Goal: Information Seeking & Learning: Find specific fact

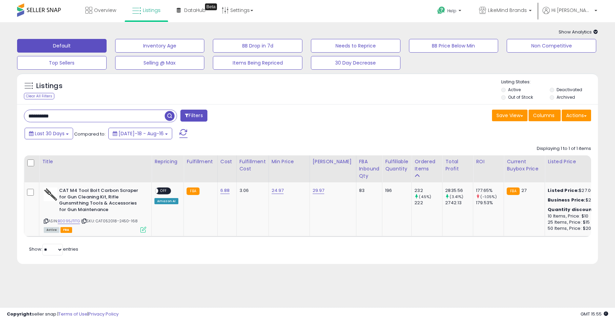
click at [91, 116] on input "**********" at bounding box center [94, 116] width 140 height 12
click at [171, 116] on span "button" at bounding box center [170, 116] width 10 height 10
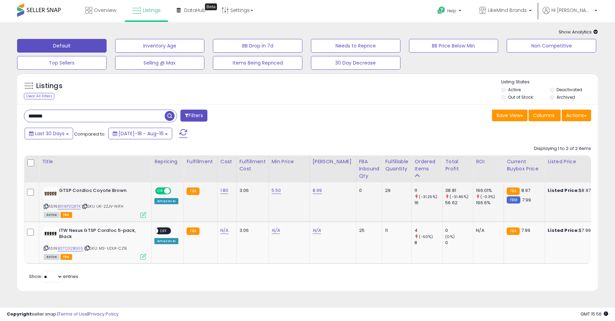
click at [43, 206] on div "GTSP Cordloc Coyote Brown ASIN: B018PZQ6TK | SKU: UK-2ZJV-NIFH Active FBA" at bounding box center [94, 203] width 104 height 30
click at [45, 206] on icon at bounding box center [46, 207] width 4 height 4
click at [138, 117] on input "*******" at bounding box center [94, 116] width 140 height 12
type input "**********"
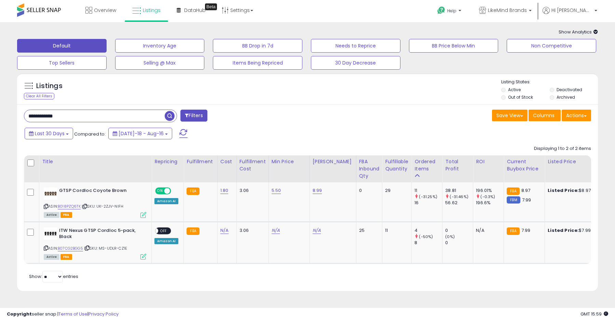
click at [171, 116] on span "button" at bounding box center [170, 116] width 10 height 10
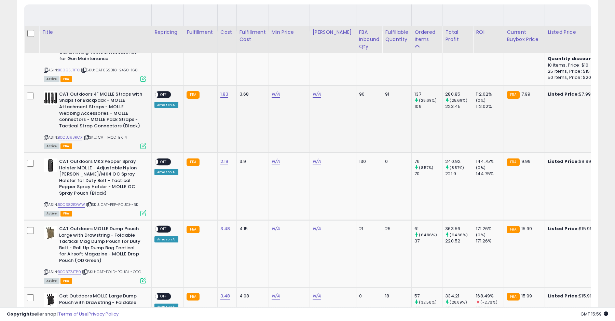
scroll to position [182, 0]
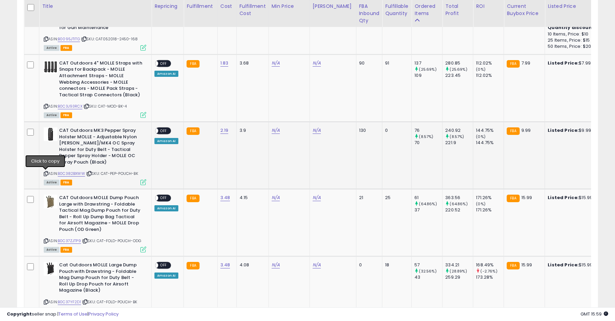
click at [46, 173] on icon at bounding box center [46, 174] width 4 height 4
click at [46, 240] on icon at bounding box center [46, 241] width 4 height 4
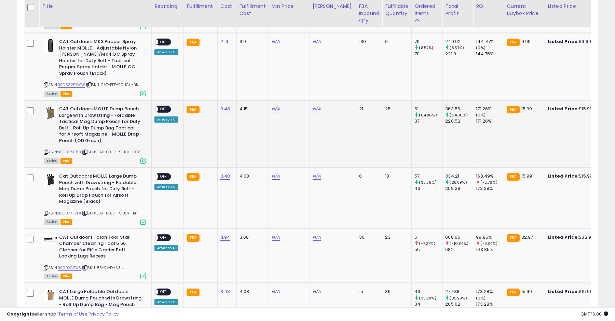
scroll to position [272, 0]
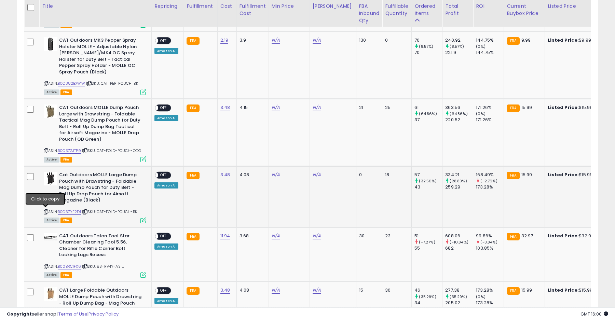
click at [44, 210] on icon at bounding box center [46, 212] width 4 height 4
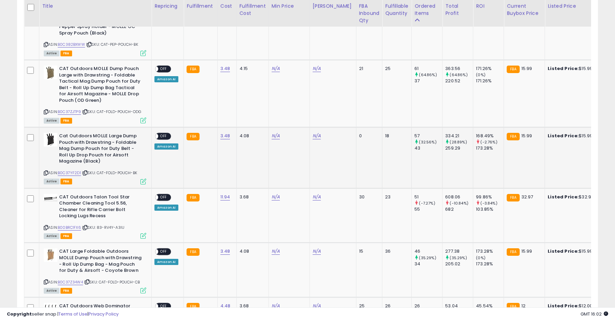
scroll to position [318, 0]
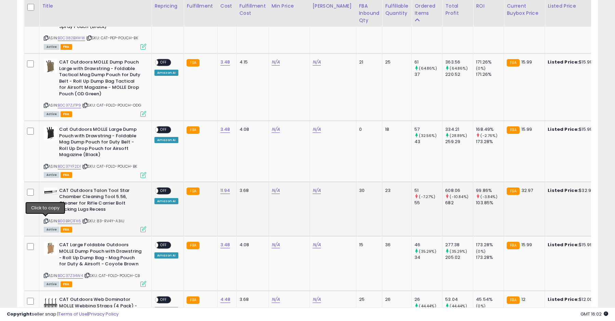
click at [45, 221] on icon at bounding box center [46, 221] width 4 height 4
click at [78, 221] on link "B00BRC1FX6" at bounding box center [69, 221] width 23 height 6
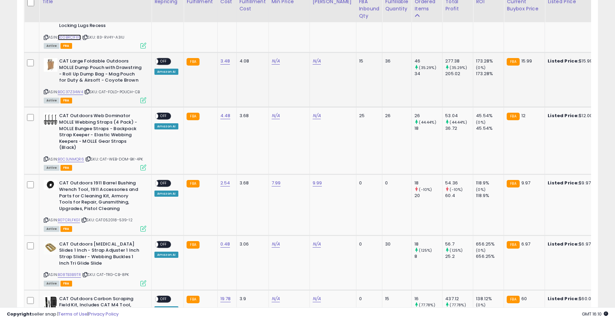
scroll to position [510, 0]
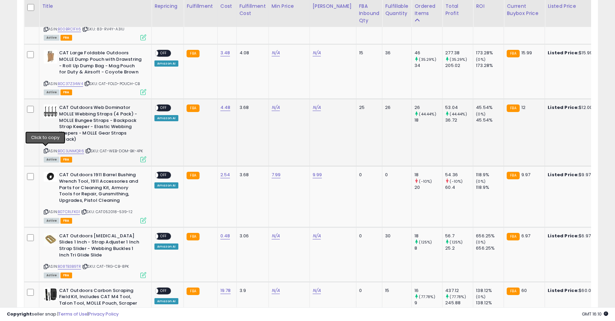
click at [46, 150] on icon at bounding box center [46, 151] width 4 height 4
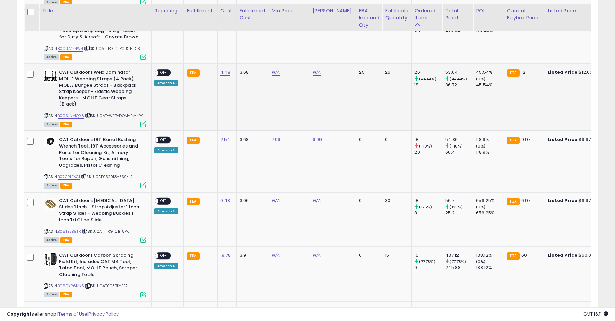
scroll to position [550, 0]
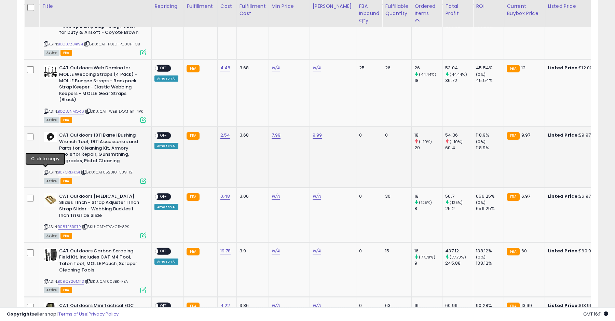
click at [46, 171] on icon at bounding box center [46, 173] width 4 height 4
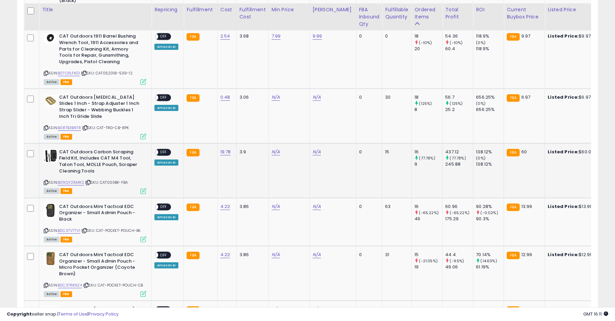
scroll to position [653, 0]
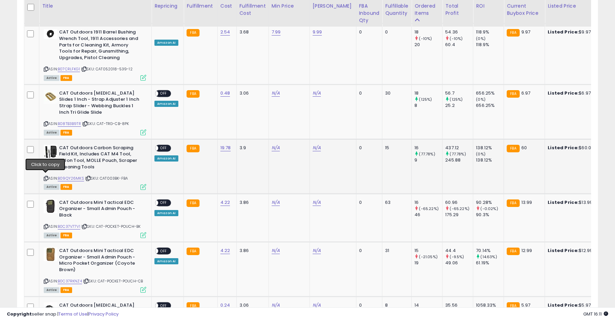
click at [45, 178] on icon at bounding box center [46, 179] width 4 height 4
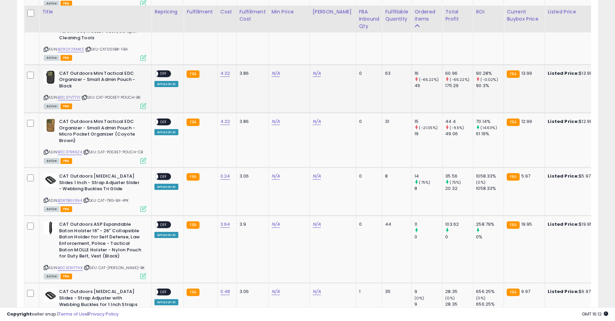
scroll to position [790, 0]
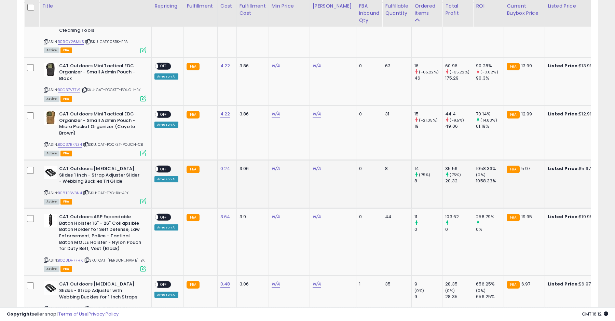
click at [45, 195] on icon at bounding box center [46, 193] width 4 height 4
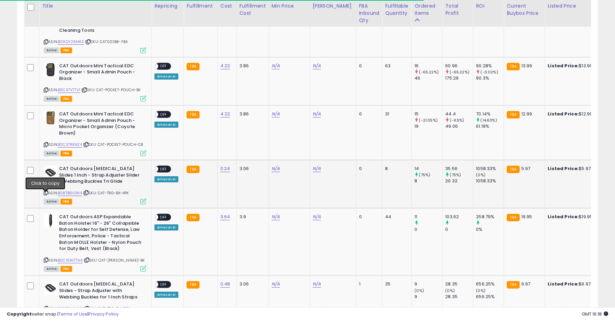
click at [44, 195] on icon at bounding box center [46, 193] width 4 height 4
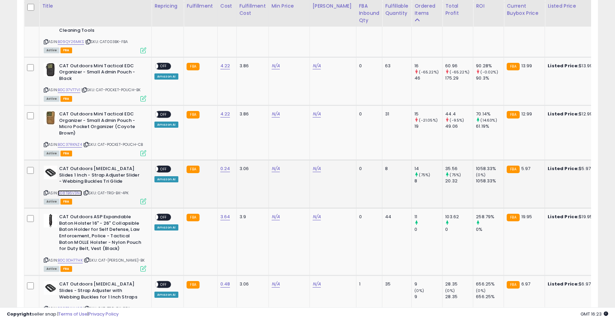
click at [72, 196] on link "B08TB6V3N4" at bounding box center [70, 193] width 24 height 6
